Goal: Find specific page/section: Find specific page/section

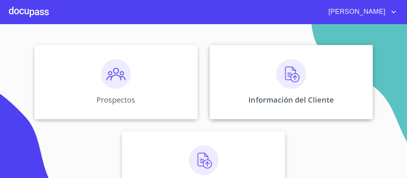
scroll to position [89, 0]
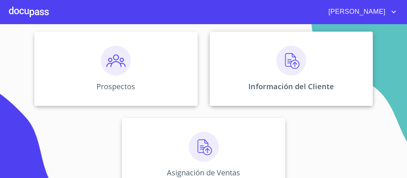
click at [284, 65] on img at bounding box center [291, 61] width 30 height 30
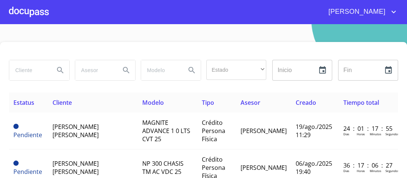
click at [21, 66] on input "search" at bounding box center [28, 70] width 39 height 20
type input "[PERSON_NAME]"
click at [61, 70] on icon "Search" at bounding box center [60, 70] width 9 height 9
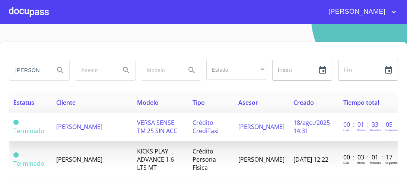
click at [142, 125] on span "VERSA SENSE TM 25 SIN ACC" at bounding box center [157, 127] width 40 height 16
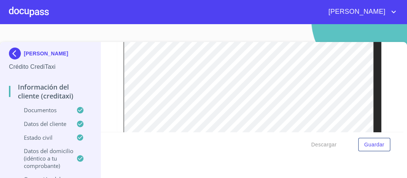
scroll to position [1742, 0]
